Goal: Navigation & Orientation: Go to known website

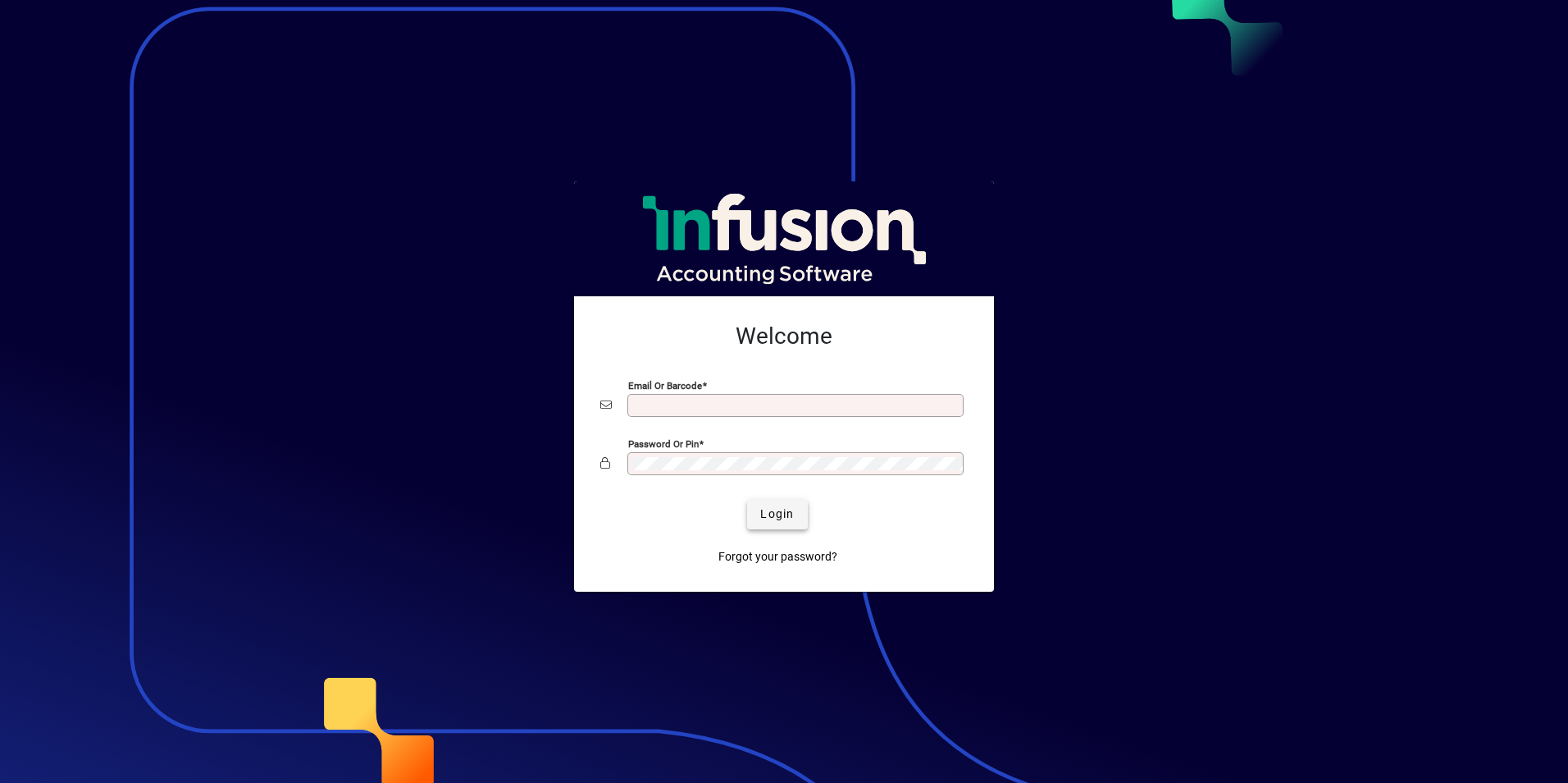
type input "**********"
click at [795, 516] on span "submit" at bounding box center [777, 515] width 59 height 39
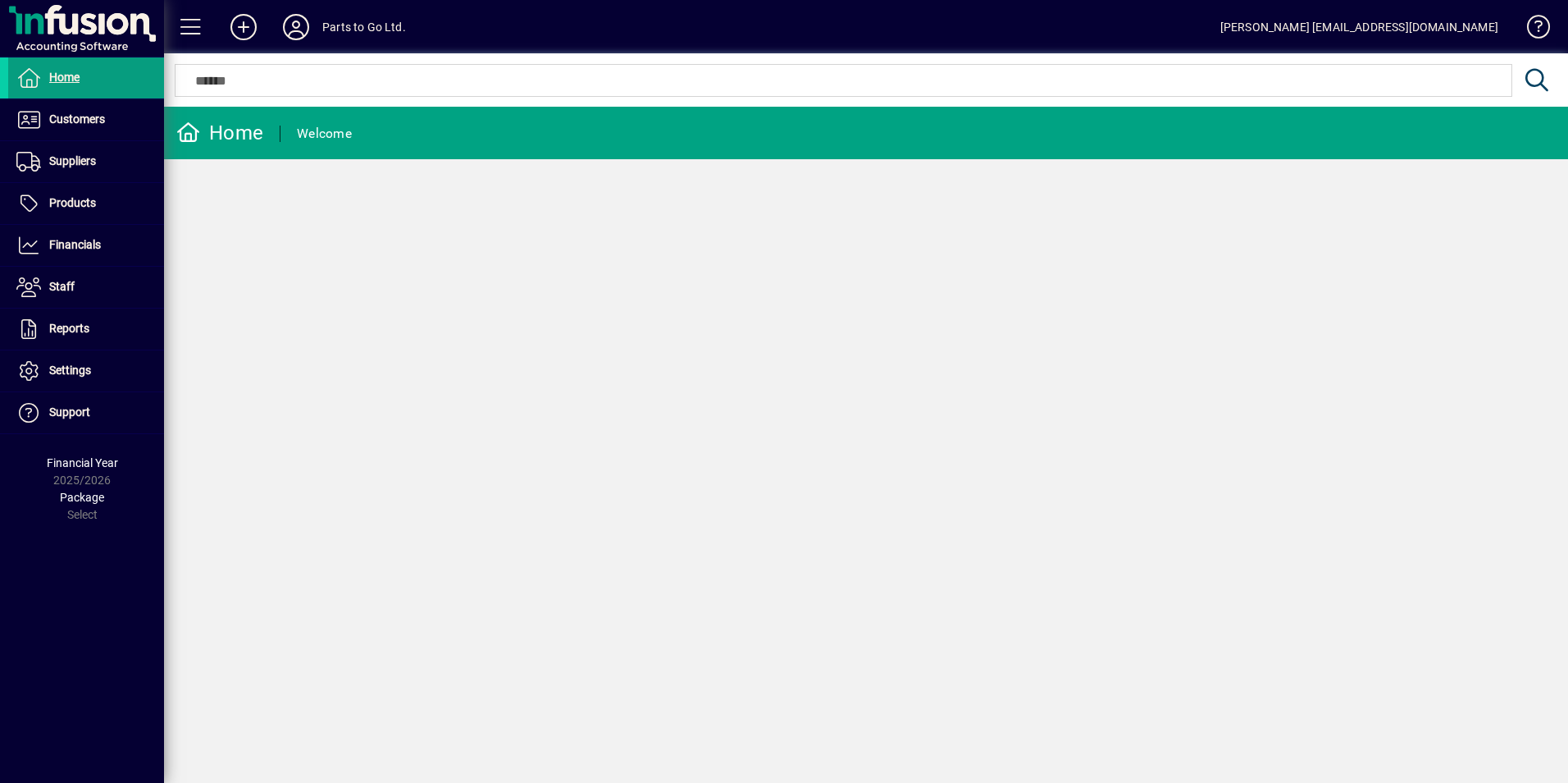
drag, startPoint x: 739, startPoint y: 302, endPoint x: 634, endPoint y: 352, distance: 116.3
